Goal: Find contact information: Find contact information

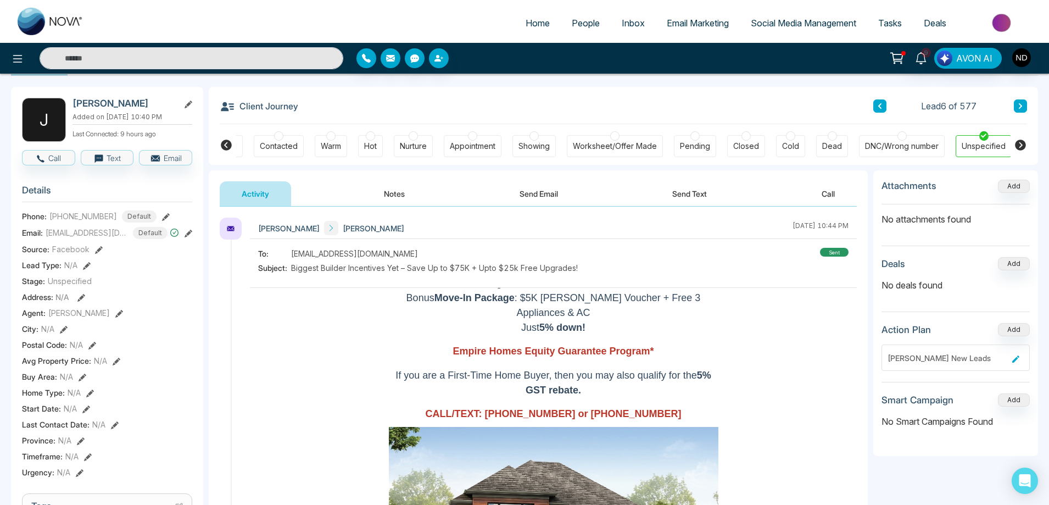
scroll to position [38, 0]
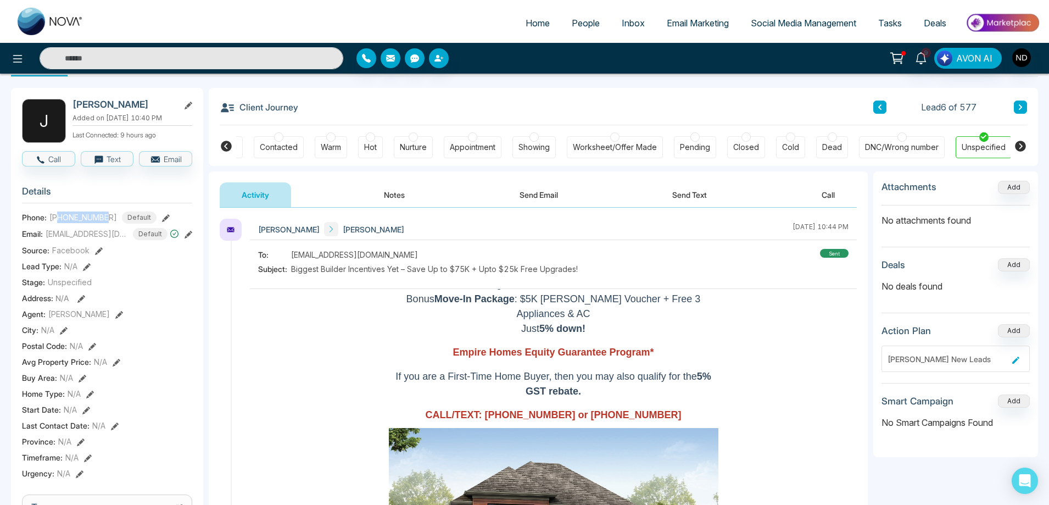
drag, startPoint x: 60, startPoint y: 228, endPoint x: 110, endPoint y: 224, distance: 50.2
click at [110, 224] on div "[PHONE_NUMBER] Default" at bounding box center [102, 217] width 107 height 12
copy span "6477003695"
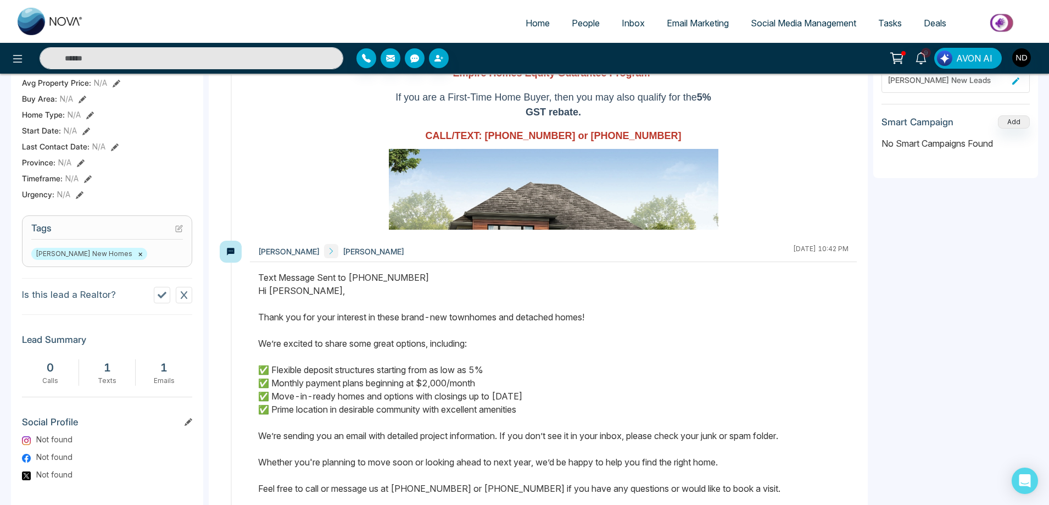
scroll to position [422, 0]
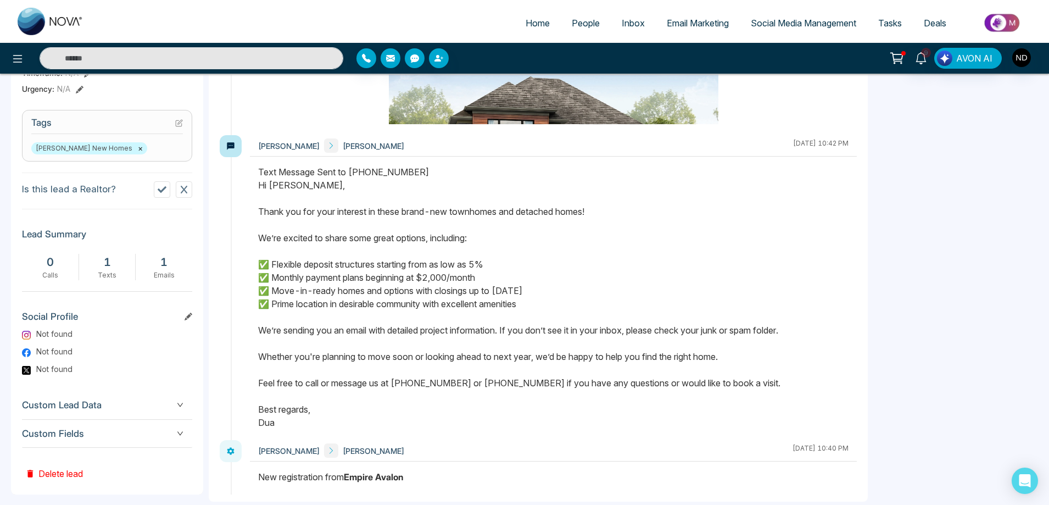
click at [161, 193] on icon at bounding box center [162, 189] width 9 height 9
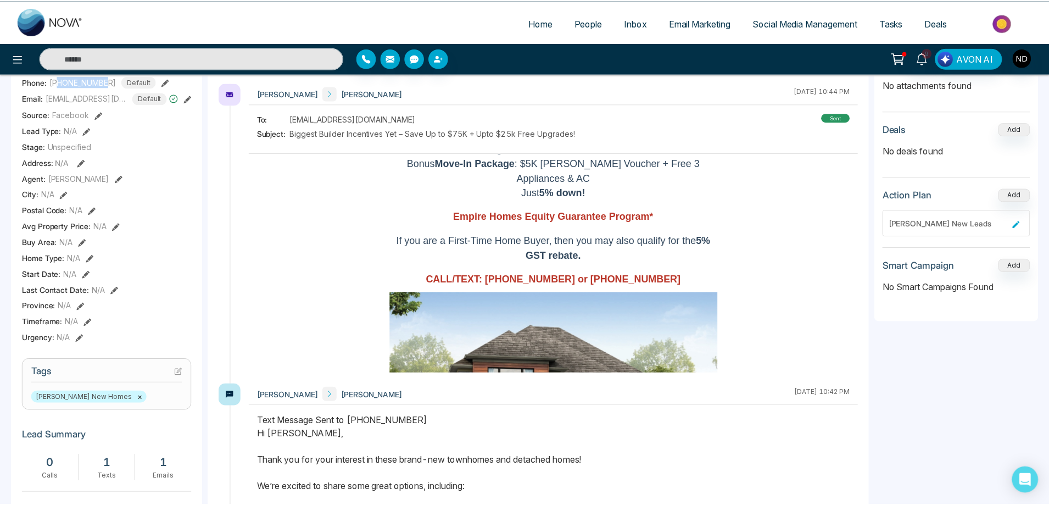
scroll to position [119, 0]
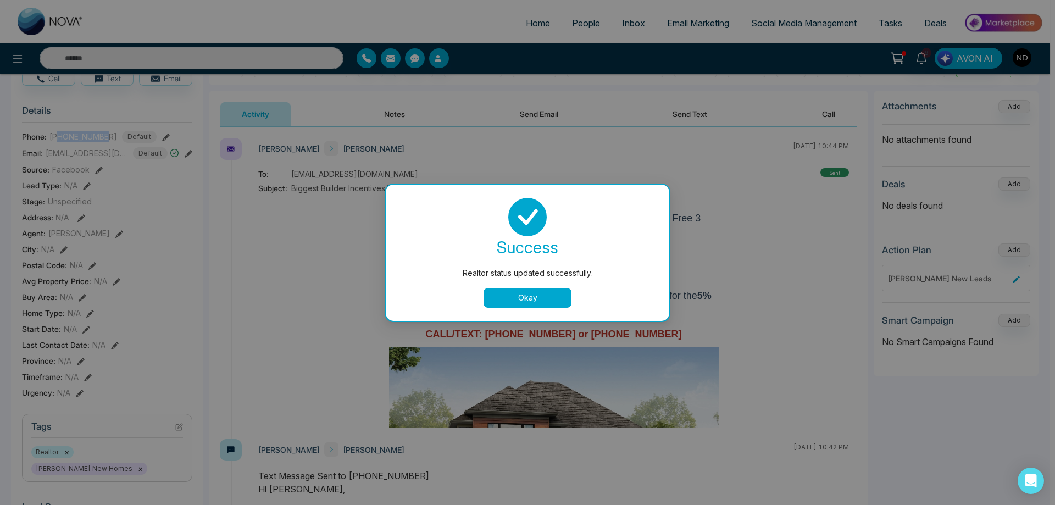
click at [545, 301] on button "Okay" at bounding box center [527, 298] width 88 height 20
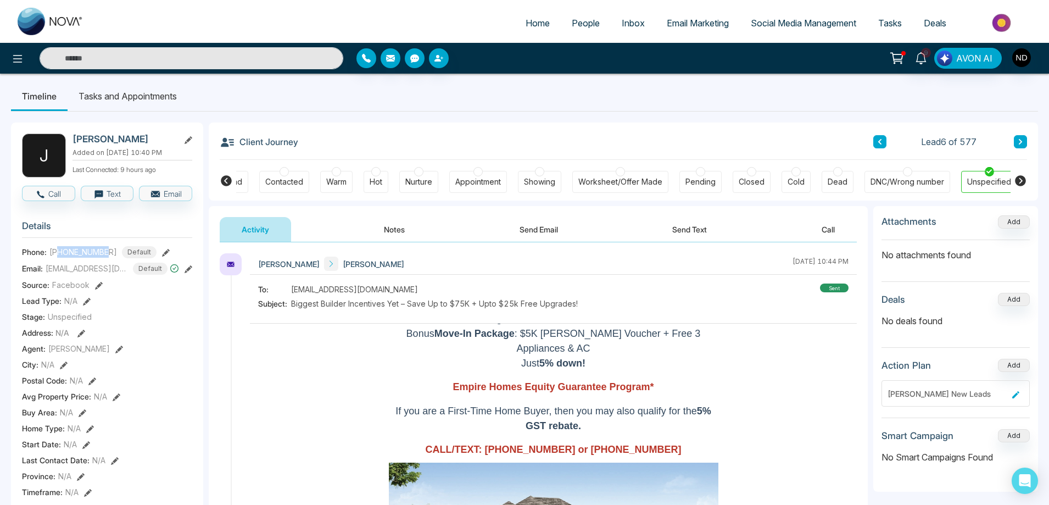
scroll to position [0, 0]
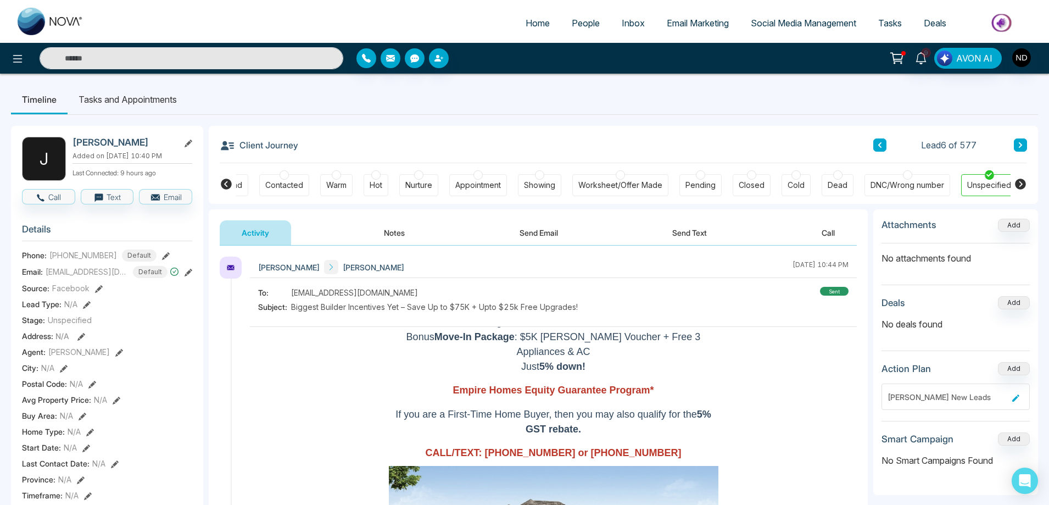
click at [901, 188] on div "DNC/Wrong number" at bounding box center [908, 185] width 74 height 11
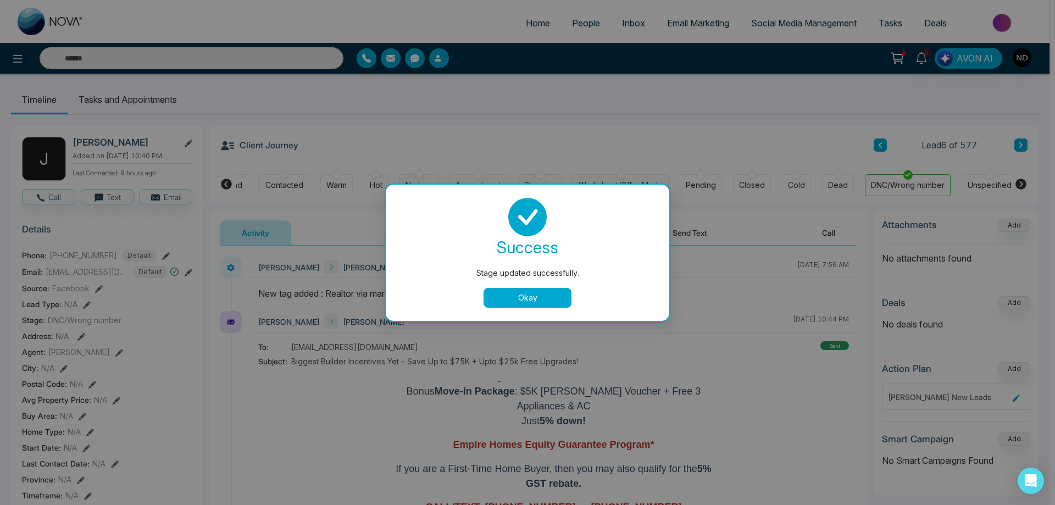
click at [553, 299] on button "Okay" at bounding box center [527, 298] width 88 height 20
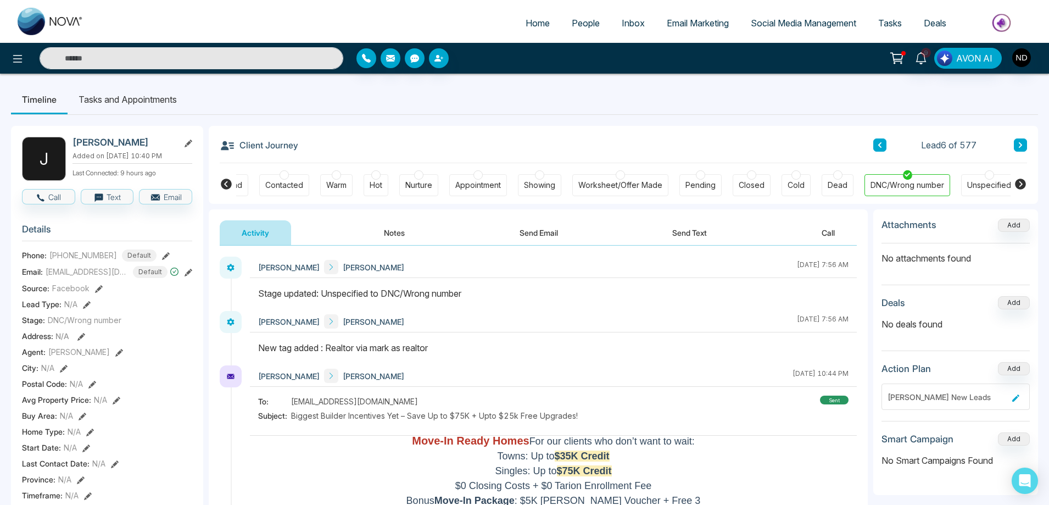
click at [572, 26] on span "People" at bounding box center [586, 23] width 28 height 11
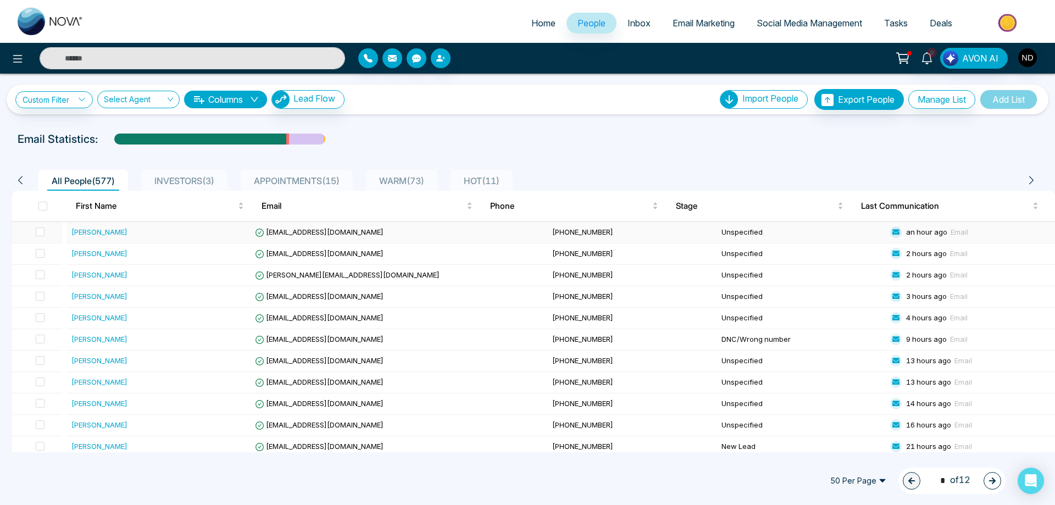
click at [99, 232] on div "[PERSON_NAME]" at bounding box center [99, 231] width 56 height 11
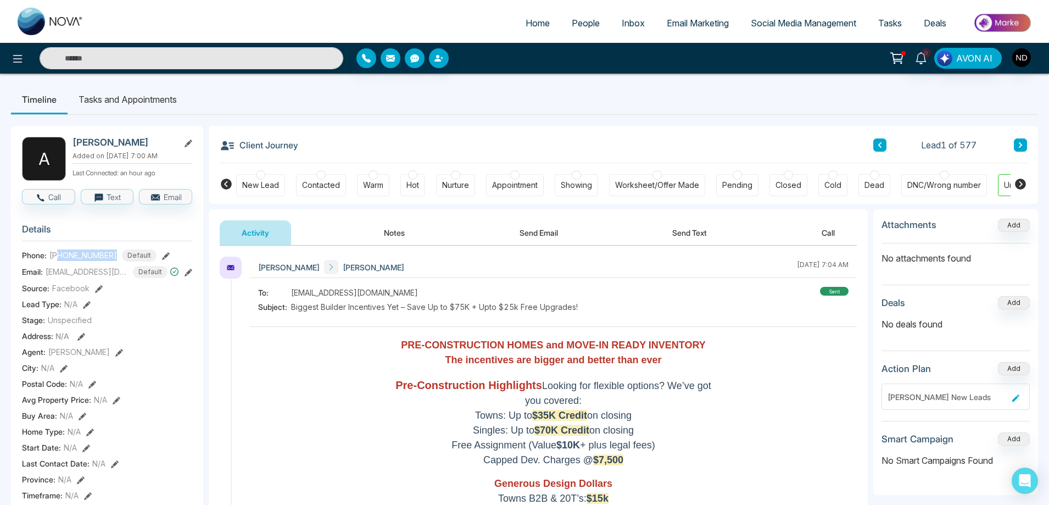
drag, startPoint x: 58, startPoint y: 263, endPoint x: 112, endPoint y: 261, distance: 53.9
click at [112, 261] on div "[PHONE_NUMBER] Default" at bounding box center [102, 255] width 107 height 12
copy span "6476713590"
click at [1023, 147] on button at bounding box center [1020, 144] width 13 height 13
drag, startPoint x: 58, startPoint y: 263, endPoint x: 108, endPoint y: 258, distance: 50.3
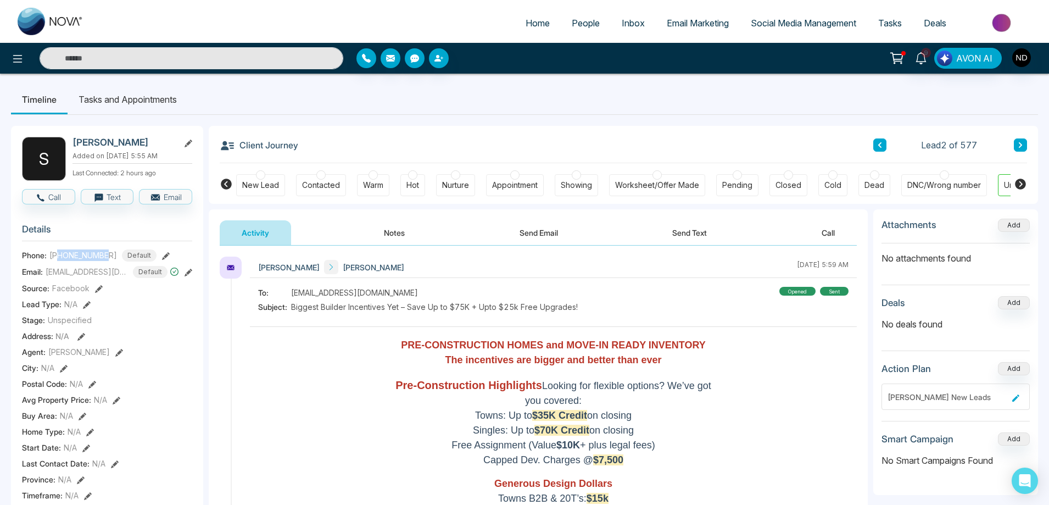
click at [108, 258] on span "[PHONE_NUMBER]" at bounding box center [83, 255] width 68 height 12
copy span "3653781193"
click at [1018, 145] on icon at bounding box center [1020, 145] width 5 height 7
drag, startPoint x: 60, startPoint y: 261, endPoint x: 111, endPoint y: 260, distance: 51.1
click at [111, 260] on div "[PHONE_NUMBER] Default" at bounding box center [102, 255] width 107 height 12
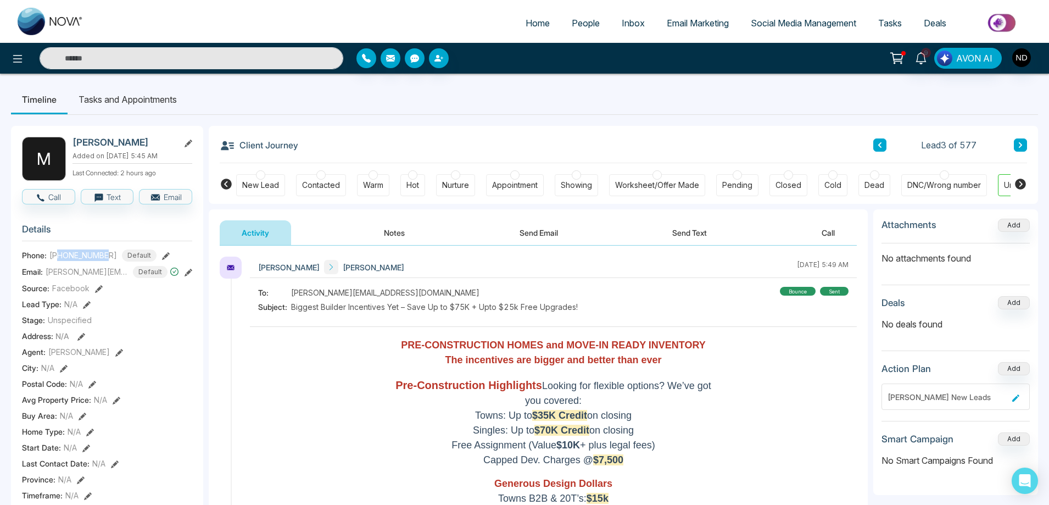
copy span "3653365417"
click at [1022, 144] on icon at bounding box center [1020, 145] width 5 height 7
drag, startPoint x: 61, startPoint y: 262, endPoint x: 109, endPoint y: 263, distance: 48.4
click at [109, 261] on div "[PHONE_NUMBER] Default" at bounding box center [102, 255] width 107 height 12
copy span "3654767015"
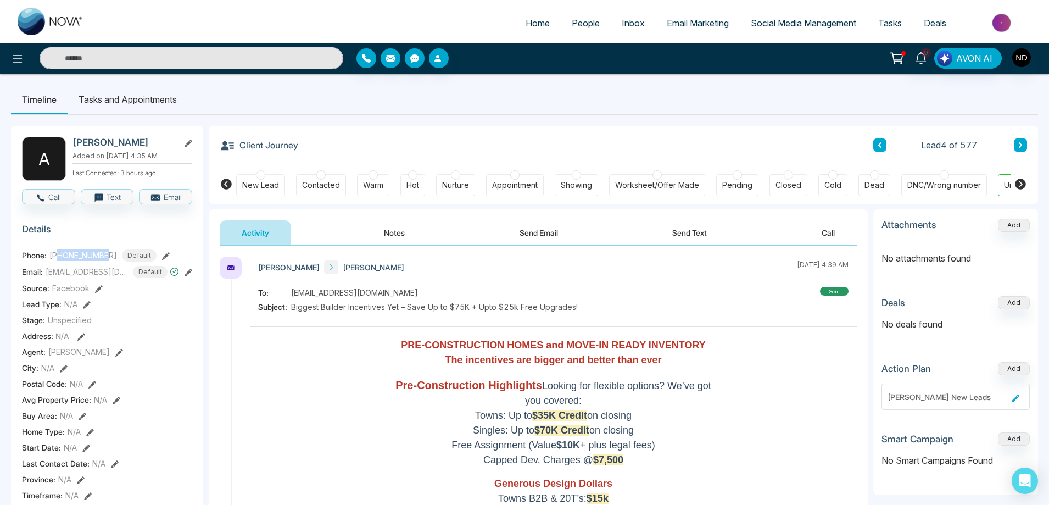
click at [1023, 146] on icon at bounding box center [1020, 145] width 5 height 7
drag, startPoint x: 59, startPoint y: 263, endPoint x: 108, endPoint y: 262, distance: 48.9
click at [108, 261] on span "[PHONE_NUMBER]" at bounding box center [83, 255] width 68 height 12
copy span "2897075891"
